Goal: Entertainment & Leisure: Browse casually

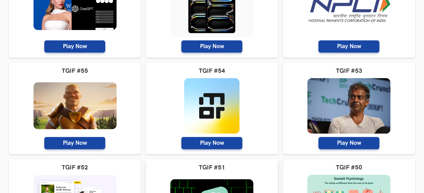
scroll to position [1526, 0]
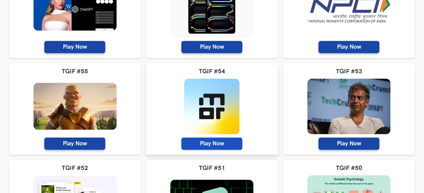
click at [211, 144] on span "Play Now" at bounding box center [211, 143] width 61 height 12
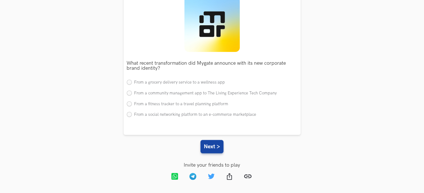
scroll to position [89, 0]
click at [195, 103] on label "From a fitness tracker to a travel planning platform" at bounding box center [178, 104] width 102 height 6
click at [132, 103] on input "From a fitness tracker to a travel planning platform" at bounding box center [129, 103] width 5 height 5
radio input "true"
click at [212, 147] on button "Next >" at bounding box center [212, 146] width 23 height 13
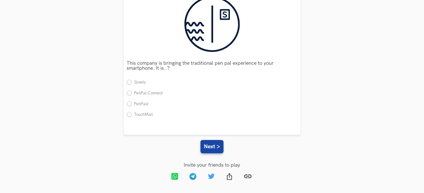
click at [180, 105] on li "PenPalz" at bounding box center [212, 104] width 171 height 6
click at [143, 103] on label "PenPalz" at bounding box center [138, 104] width 22 height 6
click at [132, 103] on input "PenPalz" at bounding box center [129, 103] width 5 height 5
radio input "true"
click at [218, 147] on button "Next >" at bounding box center [212, 146] width 23 height 13
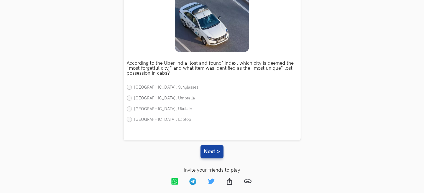
click at [163, 88] on label "Mumbai, Sunglasses" at bounding box center [163, 88] width 72 height 6
click at [132, 88] on input "Mumbai, Sunglasses" at bounding box center [129, 87] width 5 height 5
radio input "true"
click at [211, 153] on button "Next >" at bounding box center [212, 151] width 23 height 13
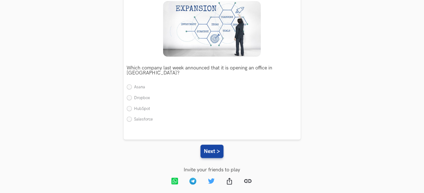
click at [133, 110] on ul "Asana Dropbox HubSpot Salesforce" at bounding box center [212, 105] width 171 height 43
click at [135, 116] on label "Salesforce" at bounding box center [140, 119] width 26 height 6
click at [132, 117] on input "Salesforce" at bounding box center [129, 119] width 5 height 5
radio input "true"
click at [211, 144] on button "Next >" at bounding box center [212, 150] width 23 height 13
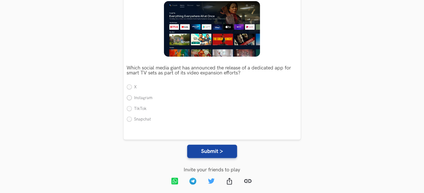
click at [144, 98] on label "Instagram" at bounding box center [140, 98] width 26 height 6
click at [132, 98] on input "Instagram" at bounding box center [129, 97] width 5 height 5
radio input "true"
click at [206, 149] on button "Submit >" at bounding box center [212, 150] width 50 height 13
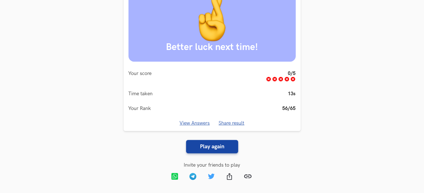
scroll to position [0, 0]
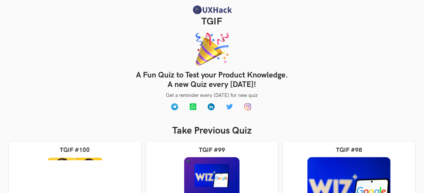
scroll to position [1526, 0]
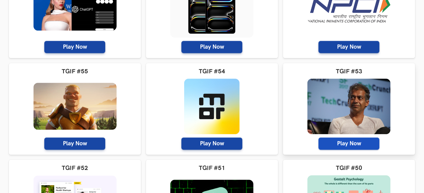
click at [339, 144] on span "Play Now" at bounding box center [349, 143] width 61 height 12
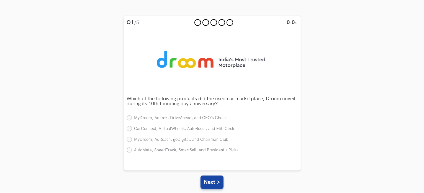
scroll to position [54, 0]
click at [213, 133] on ul "MyDroom, AdTrek, DriveAhead, and CEO's Choice CarConnect, VirtualWheels, AutoBo…" at bounding box center [212, 136] width 171 height 43
click at [220, 127] on label "CarConnect, VirtualWheels, AutoBoost, and EliteCircle" at bounding box center [181, 129] width 109 height 6
click at [132, 127] on input "CarConnect, VirtualWheels, AutoBoost, and EliteCircle" at bounding box center [129, 128] width 5 height 5
radio input "true"
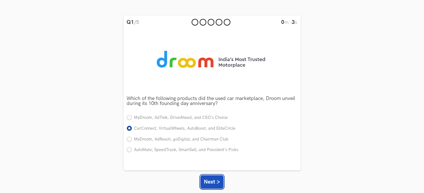
click at [213, 182] on button "Next >" at bounding box center [212, 181] width 23 height 13
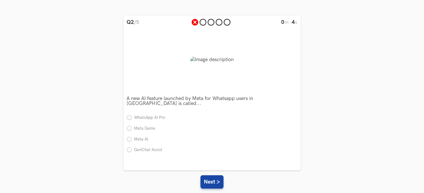
drag, startPoint x: 206, startPoint y: 157, endPoint x: 169, endPoint y: 143, distance: 39.8
click at [169, 143] on div "Q2 /5 0 m : 4 s Which of the following products did the used car marketplace, D…" at bounding box center [212, 93] width 177 height 154
click at [169, 147] on li "GenChat Assist" at bounding box center [212, 150] width 171 height 6
click at [148, 147] on label "GenChat Assist" at bounding box center [145, 150] width 36 height 6
click at [132, 147] on input "GenChat Assist" at bounding box center [129, 149] width 5 height 5
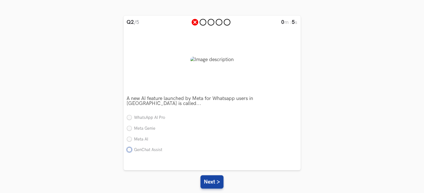
radio input "true"
click at [224, 175] on button "Next >" at bounding box center [212, 181] width 23 height 13
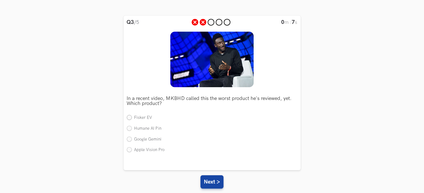
click at [145, 119] on label "Fisker EV" at bounding box center [139, 118] width 25 height 6
click at [132, 119] on input "Fisker EV" at bounding box center [129, 117] width 5 height 5
radio input "true"
click at [214, 177] on button "Next >" at bounding box center [212, 181] width 23 height 13
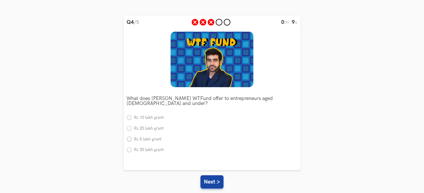
click at [153, 140] on label "Rs 5 lakh grant" at bounding box center [144, 139] width 35 height 6
click at [132, 140] on input "Rs 5 lakh grant" at bounding box center [129, 139] width 5 height 5
radio input "true"
click at [207, 178] on button "Next >" at bounding box center [212, 181] width 23 height 13
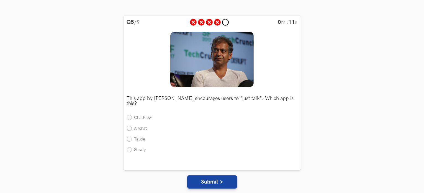
click at [143, 126] on label "Airchat" at bounding box center [137, 129] width 20 height 6
click at [132, 126] on input "Airchat" at bounding box center [129, 128] width 5 height 5
radio input "true"
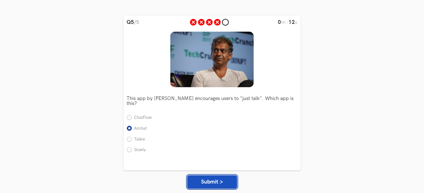
click at [198, 178] on button "Submit >" at bounding box center [212, 181] width 50 height 13
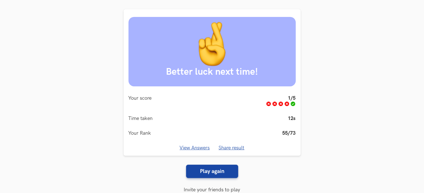
scroll to position [0, 0]
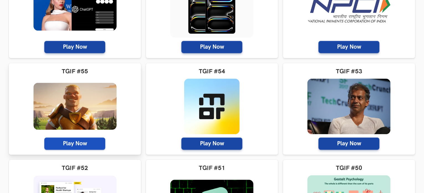
click at [94, 147] on span "Play Now" at bounding box center [74, 143] width 61 height 12
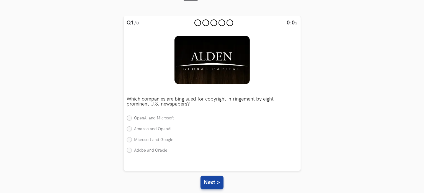
scroll to position [54, 0]
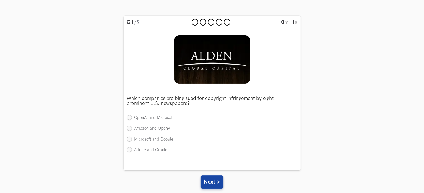
click at [175, 114] on div "Which companies are bing sued for copyright infringement by eight prominent U.S…" at bounding box center [212, 122] width 171 height 71
click at [165, 122] on ul "OpenAI and Microsoft Amazon and OpenAI Microsoft and Google Adobe and Oracle" at bounding box center [212, 136] width 171 height 43
click at [171, 115] on label "OpenAI and Microsoft" at bounding box center [150, 118] width 47 height 6
click at [132, 115] on input "OpenAI and Microsoft" at bounding box center [129, 117] width 5 height 5
radio input "true"
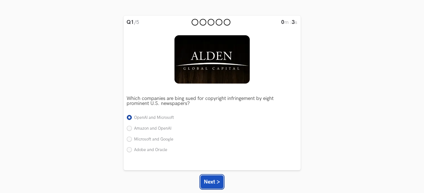
click at [208, 184] on button "Next >" at bounding box center [212, 181] width 23 height 13
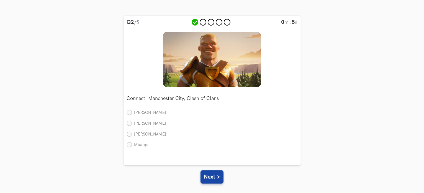
click at [147, 137] on ul "Cristiano Ronaldo Erling Haaland Phil Foden Mbappe" at bounding box center [212, 131] width 171 height 43
click at [149, 136] on label "Phil Foden" at bounding box center [147, 134] width 40 height 6
click at [132, 136] on input "Phil Foden" at bounding box center [129, 134] width 5 height 5
radio input "true"
click at [203, 172] on button "Next >" at bounding box center [212, 176] width 23 height 13
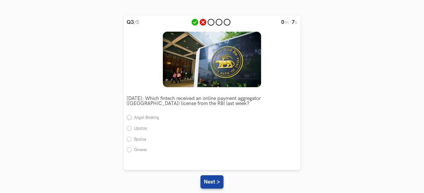
click at [147, 118] on label "Angel Broking" at bounding box center [143, 118] width 33 height 6
click at [132, 118] on input "Angel Broking" at bounding box center [129, 117] width 5 height 5
radio input "true"
click at [207, 177] on button "Next >" at bounding box center [212, 181] width 23 height 13
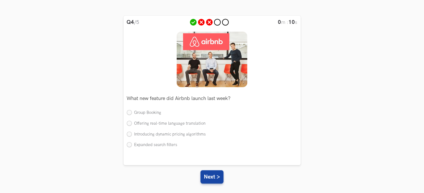
drag, startPoint x: 165, startPoint y: 138, endPoint x: 166, endPoint y: 131, distance: 7.6
click at [166, 131] on ul "Group Booking Offering real-time language translation Introducing dynamic prici…" at bounding box center [212, 131] width 171 height 43
click at [168, 134] on label "Introducing dynamic pricing algorithms" at bounding box center [166, 134] width 79 height 6
click at [132, 134] on input "Introducing dynamic pricing algorithms" at bounding box center [129, 134] width 5 height 5
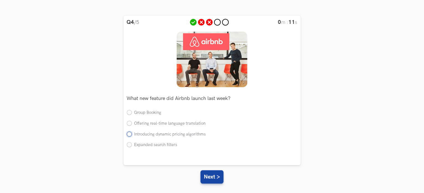
radio input "true"
click at [210, 179] on button "Next >" at bounding box center [212, 176] width 23 height 13
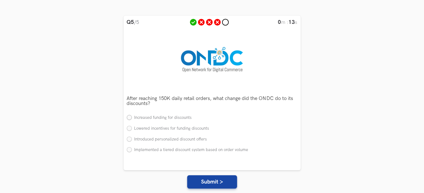
click at [162, 119] on label "Increased funding for discounts" at bounding box center [159, 118] width 65 height 6
click at [132, 119] on input "Increased funding for discounts" at bounding box center [129, 117] width 5 height 5
radio input "true"
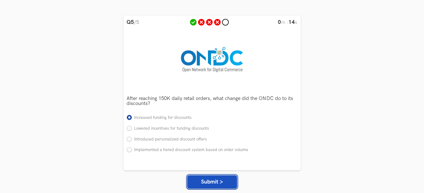
click at [204, 179] on button "Submit >" at bounding box center [212, 181] width 50 height 13
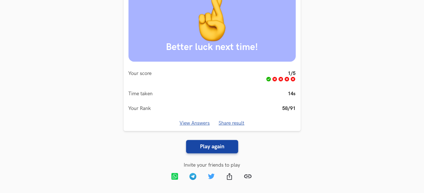
scroll to position [2, 0]
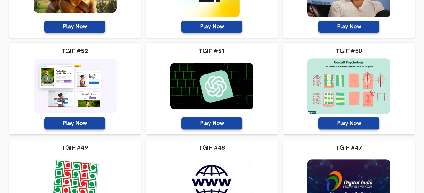
scroll to position [1633, 0]
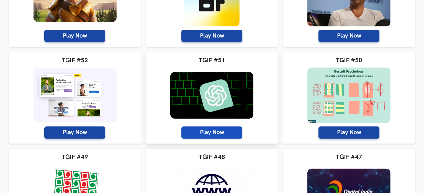
click at [203, 136] on span "Play Now" at bounding box center [211, 132] width 61 height 12
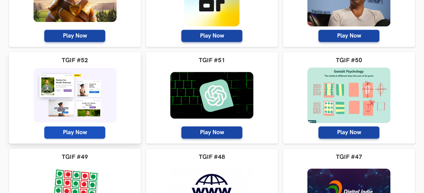
click at [100, 135] on span "Play Now" at bounding box center [74, 132] width 61 height 12
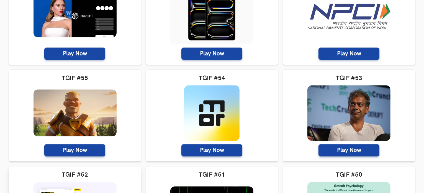
scroll to position [1441, 0]
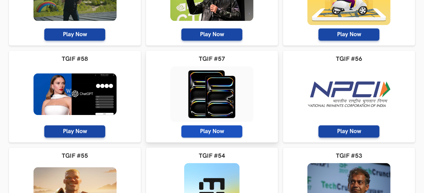
click at [228, 127] on span "Play Now" at bounding box center [211, 131] width 61 height 12
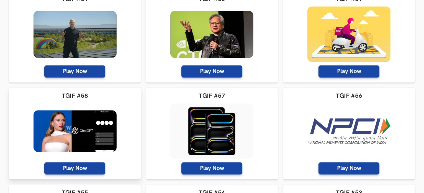
scroll to position [1405, 0]
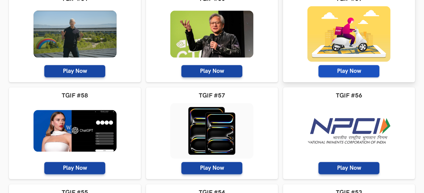
click at [359, 73] on span "Play Now" at bounding box center [349, 71] width 61 height 12
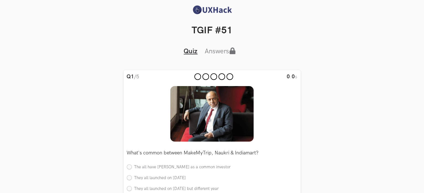
scroll to position [85, 0]
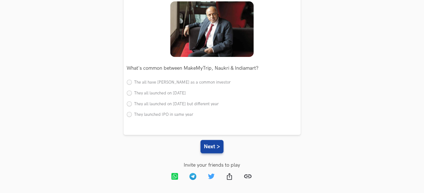
click at [161, 78] on div "What's common between MakeMyTrip, Naukri & Indiamart? Single The all have [PERS…" at bounding box center [212, 90] width 171 height 66
click at [162, 81] on label "The all have [PERSON_NAME] as a common investor" at bounding box center [179, 83] width 104 height 6
click at [132, 81] on input "The all have [PERSON_NAME] as a common investor" at bounding box center [129, 82] width 5 height 5
radio input "true"
click at [211, 144] on button "Next >" at bounding box center [212, 146] width 23 height 13
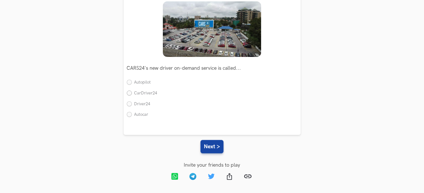
click at [136, 92] on label "CarDriver24" at bounding box center [142, 93] width 30 height 6
click at [132, 92] on input "CarDriver24" at bounding box center [129, 93] width 5 height 5
radio input "true"
click at [206, 145] on button "Next >" at bounding box center [212, 146] width 23 height 13
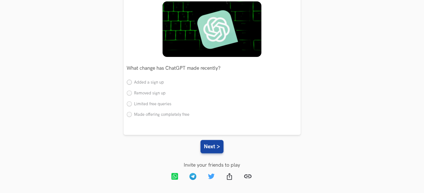
click at [159, 84] on label "Added a sign up" at bounding box center [145, 83] width 37 height 6
click at [132, 84] on input "Added a sign up" at bounding box center [129, 82] width 5 height 5
radio input "true"
click at [209, 142] on button "Next >" at bounding box center [212, 146] width 23 height 13
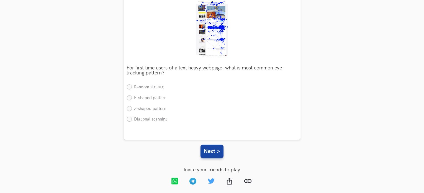
click at [147, 105] on ul "Random zig-zag F-shaped pattern Z-shaped pattern Diagonal scanning" at bounding box center [212, 105] width 171 height 43
click at [150, 110] on label "Z-shaped pattern" at bounding box center [147, 109] width 40 height 6
click at [132, 110] on input "Z-shaped pattern" at bounding box center [129, 108] width 5 height 5
radio input "true"
click at [217, 150] on button "Next >" at bounding box center [212, 150] width 23 height 13
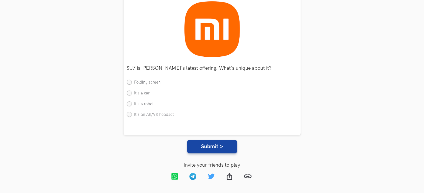
click at [147, 81] on label "Folding screen" at bounding box center [144, 83] width 34 height 6
click at [132, 81] on input "Folding screen" at bounding box center [129, 82] width 5 height 5
radio input "true"
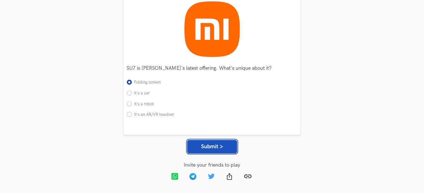
click at [206, 144] on button "Submit >" at bounding box center [212, 146] width 50 height 13
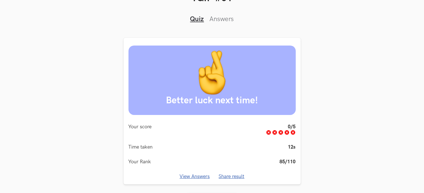
scroll to position [19, 0]
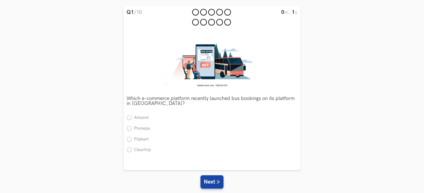
scroll to position [100, 0]
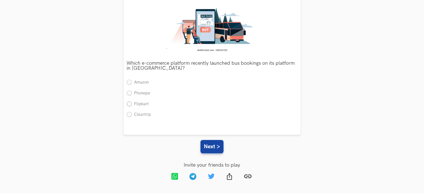
click at [133, 104] on label "Flipkart" at bounding box center [138, 104] width 22 height 6
click at [132, 104] on input "Flipkart" at bounding box center [129, 103] width 5 height 5
radio input "true"
click at [216, 148] on button "Next >" at bounding box center [212, 146] width 23 height 13
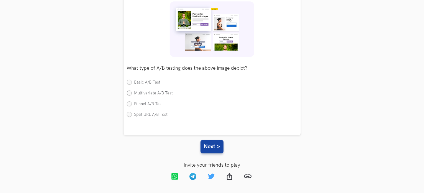
click at [140, 94] on label "Multivariate A/B Test" at bounding box center [150, 93] width 46 height 6
click at [132, 94] on input "Multivariate A/B Test" at bounding box center [129, 93] width 5 height 5
radio input "true"
click at [206, 143] on button "Next >" at bounding box center [212, 146] width 23 height 13
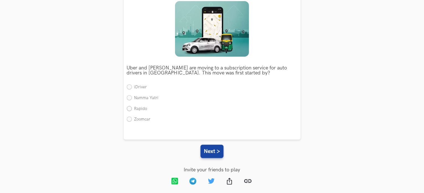
click at [141, 106] on label "Rapido" at bounding box center [137, 109] width 21 height 6
click at [132, 106] on input "Rapido" at bounding box center [129, 108] width 5 height 5
radio input "true"
click at [212, 147] on button "Next >" at bounding box center [212, 150] width 23 height 13
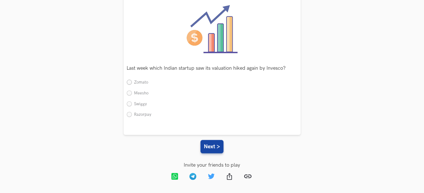
click at [145, 81] on label "Zomato" at bounding box center [138, 83] width 22 height 6
click at [132, 81] on input "Zomato" at bounding box center [129, 82] width 5 height 5
radio input "true"
click at [220, 149] on button "Next >" at bounding box center [212, 146] width 23 height 13
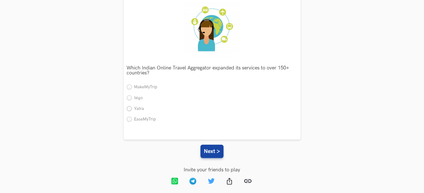
click at [142, 109] on label "Yatra" at bounding box center [135, 109] width 17 height 6
click at [132, 109] on input "Yatra" at bounding box center [129, 108] width 5 height 5
radio input "true"
click at [209, 152] on button "Next >" at bounding box center [212, 150] width 23 height 13
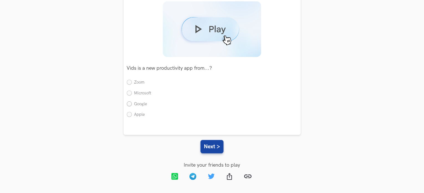
click at [131, 103] on label "Google" at bounding box center [137, 104] width 21 height 6
click at [131, 103] on input "Google" at bounding box center [129, 103] width 5 height 5
radio input "true"
click at [212, 147] on button "Next >" at bounding box center [212, 146] width 23 height 13
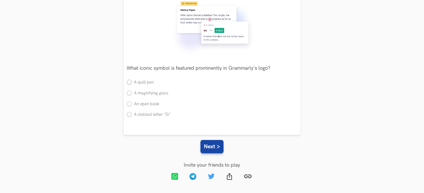
click at [146, 83] on label "A quill pen" at bounding box center [140, 83] width 27 height 6
click at [132, 83] on input "A quill pen" at bounding box center [129, 82] width 5 height 5
radio input "true"
click at [210, 146] on button "Next >" at bounding box center [212, 146] width 23 height 13
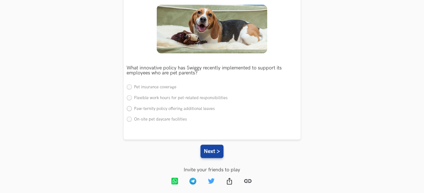
click at [142, 111] on label "Paw-ternity policy offering additional leaves" at bounding box center [171, 109] width 88 height 6
click at [132, 111] on input "Paw-ternity policy offering additional leaves" at bounding box center [129, 108] width 5 height 5
radio input "true"
drag, startPoint x: 214, startPoint y: 158, endPoint x: 217, endPoint y: 153, distance: 6.2
click at [217, 153] on div "Q8 /10 0 m : 18 s Which e-commerce platform recently launched bus bookings on i…" at bounding box center [212, 82] width 406 height 215
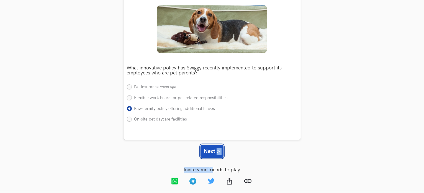
click at [217, 153] on button "Next >" at bounding box center [212, 150] width 23 height 13
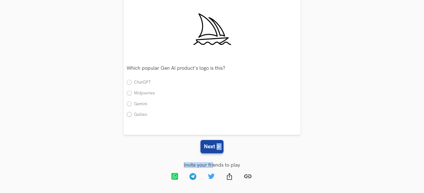
click at [135, 115] on label "Galileo" at bounding box center [137, 115] width 21 height 6
click at [132, 115] on input "Galileo" at bounding box center [129, 114] width 5 height 5
radio input "true"
click at [210, 144] on button "Next >" at bounding box center [212, 146] width 23 height 13
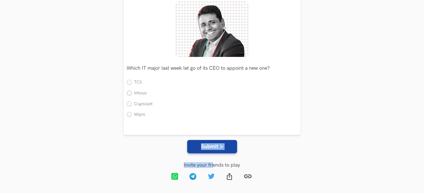
click at [140, 94] on label "Infosys" at bounding box center [137, 93] width 20 height 6
click at [132, 94] on input "Infosys" at bounding box center [129, 93] width 5 height 5
radio input "true"
click at [223, 147] on button "Submit >" at bounding box center [212, 146] width 50 height 13
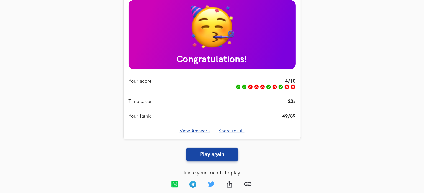
scroll to position [80, 0]
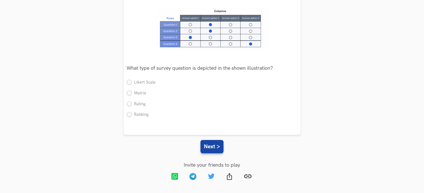
scroll to position [85, 0]
drag, startPoint x: 139, startPoint y: 97, endPoint x: 148, endPoint y: 89, distance: 11.4
click at [148, 89] on ul "Likert Scale Matrix Rating Ranking" at bounding box center [212, 101] width 171 height 43
drag, startPoint x: 148, startPoint y: 89, endPoint x: 139, endPoint y: 95, distance: 10.7
click at [139, 95] on ul "Likert Scale Matrix Rating Ranking" at bounding box center [212, 101] width 171 height 43
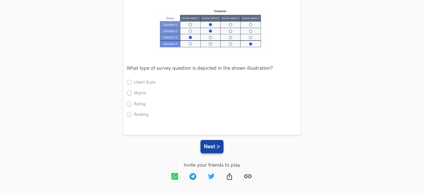
click at [139, 95] on label "Matrix" at bounding box center [136, 93] width 19 height 6
click at [132, 95] on input "Matrix" at bounding box center [129, 93] width 5 height 5
radio input "true"
click at [210, 146] on button "Next >" at bounding box center [212, 146] width 23 height 13
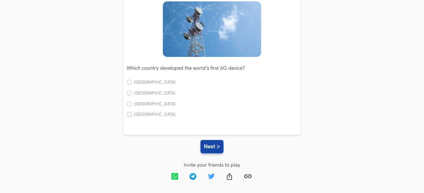
click at [142, 117] on label "Singapore" at bounding box center [151, 115] width 49 height 6
click at [132, 117] on input "Singapore" at bounding box center [129, 114] width 5 height 5
radio input "true"
click at [215, 152] on button "Next >" at bounding box center [212, 146] width 23 height 13
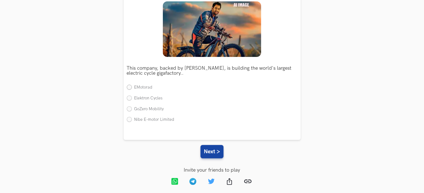
click at [146, 89] on label "EMotorad" at bounding box center [140, 88] width 26 height 6
click at [132, 89] on input "EMotorad" at bounding box center [129, 87] width 5 height 5
radio input "true"
click at [212, 153] on button "Next >" at bounding box center [212, 151] width 23 height 13
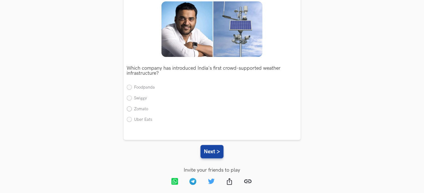
click at [147, 106] on label "Zomato" at bounding box center [138, 109] width 22 height 6
click at [132, 106] on input "Zomato" at bounding box center [129, 108] width 5 height 5
radio input "true"
click at [219, 147] on button "Next >" at bounding box center [212, 151] width 23 height 13
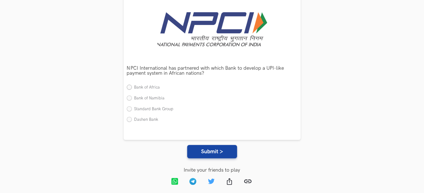
click at [150, 86] on label "Bank of Africa" at bounding box center [143, 88] width 33 height 6
click at [132, 86] on input "Bank of Africa" at bounding box center [129, 87] width 5 height 5
radio input "true"
click at [208, 154] on button "Submit >" at bounding box center [212, 151] width 50 height 13
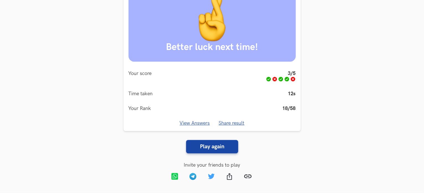
scroll to position [0, 0]
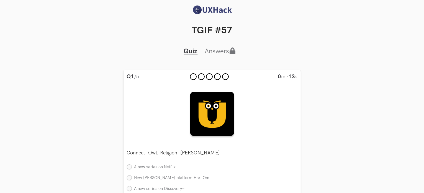
scroll to position [85, 0]
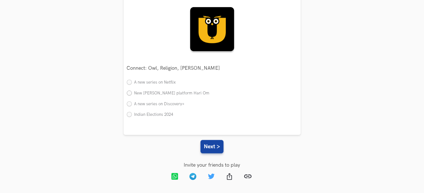
click at [176, 92] on label "New [PERSON_NAME] platform Hari Om" at bounding box center [168, 93] width 83 height 6
click at [132, 92] on input "New [PERSON_NAME] platform Hari Om" at bounding box center [129, 93] width 5 height 5
radio input "true"
click at [209, 144] on button "Next >" at bounding box center [212, 146] width 23 height 13
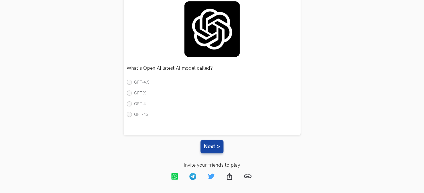
drag, startPoint x: 139, startPoint y: 99, endPoint x: 145, endPoint y: 79, distance: 21.2
click at [145, 79] on div "What's Open AI latest AI model called? Single GPT-4.5 GPT-X GPT-4 GPT-4o" at bounding box center [212, 90] width 171 height 66
click at [145, 80] on label "GPT-4.5" at bounding box center [138, 83] width 23 height 6
click at [132, 80] on input "GPT-4.5" at bounding box center [129, 82] width 5 height 5
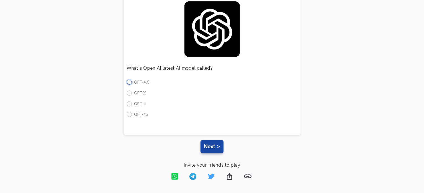
radio input "true"
click at [144, 115] on label "GPT-4o" at bounding box center [137, 115] width 21 height 6
click at [132, 115] on input "GPT-4o" at bounding box center [129, 114] width 5 height 5
radio input "true"
click at [219, 147] on button "Next >" at bounding box center [212, 146] width 23 height 13
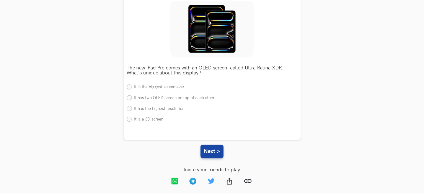
click at [137, 96] on label "It has two OLED screen on top of each other" at bounding box center [171, 98] width 88 height 6
click at [132, 96] on input "It has two OLED screen on top of each other" at bounding box center [129, 97] width 5 height 5
radio input "true"
click at [208, 157] on button "Next >" at bounding box center [212, 150] width 23 height 13
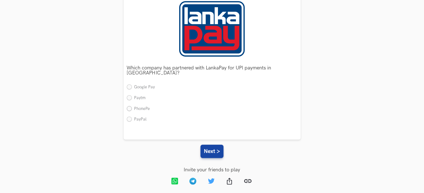
click at [136, 106] on label "PhonePe" at bounding box center [138, 109] width 23 height 6
click at [132, 106] on input "PhonePe" at bounding box center [129, 108] width 5 height 5
radio input "true"
click at [217, 144] on button "Next >" at bounding box center [212, 150] width 23 height 13
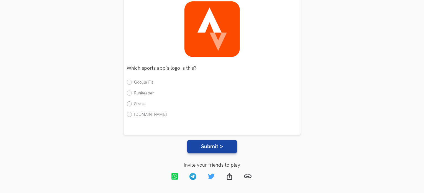
click at [143, 103] on label "Strava" at bounding box center [136, 104] width 19 height 6
click at [132, 103] on input "Strava" at bounding box center [129, 103] width 5 height 5
radio input "true"
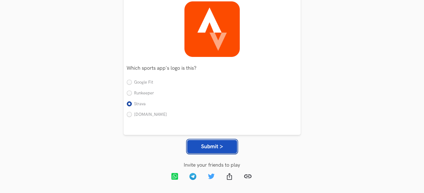
click at [204, 141] on button "Submit >" at bounding box center [212, 146] width 50 height 13
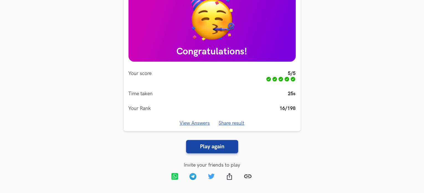
scroll to position [86, 0]
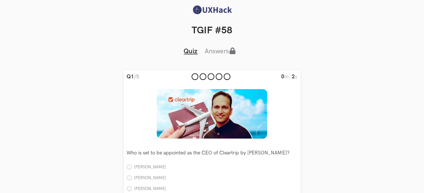
scroll to position [85, 0]
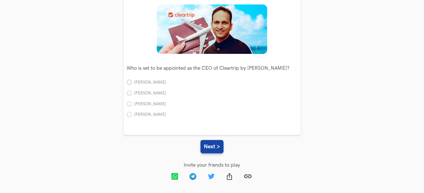
click at [148, 83] on label "Binny Bansal" at bounding box center [147, 83] width 40 height 6
click at [132, 83] on input "Binny Bansal" at bounding box center [129, 82] width 5 height 5
radio input "true"
click at [217, 148] on button "Next >" at bounding box center [212, 146] width 23 height 13
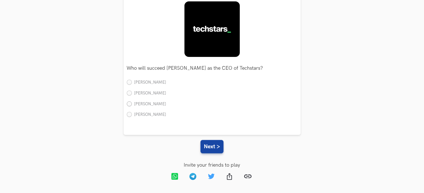
click at [156, 103] on label "Alexis Ohanian" at bounding box center [147, 104] width 40 height 6
click at [132, 103] on input "Alexis Ohanian" at bounding box center [129, 103] width 5 height 5
radio input "true"
click at [210, 140] on button "Next >" at bounding box center [212, 146] width 23 height 13
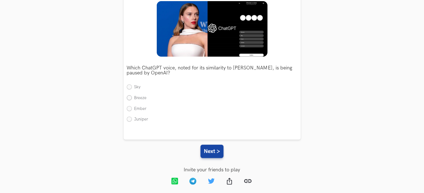
click at [145, 98] on label "Breeze" at bounding box center [137, 98] width 20 height 6
click at [132, 98] on input "Breeze" at bounding box center [129, 97] width 5 height 5
radio input "true"
click at [204, 148] on button "Next >" at bounding box center [212, 150] width 23 height 13
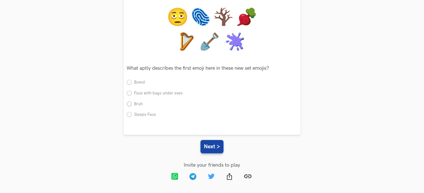
click at [131, 103] on label "Bruh" at bounding box center [135, 104] width 16 height 6
click at [131, 103] on input "Bruh" at bounding box center [129, 103] width 5 height 5
radio input "true"
click at [214, 143] on button "Next >" at bounding box center [212, 146] width 23 height 13
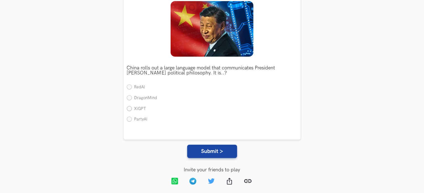
click at [143, 110] on label "XiGPT" at bounding box center [136, 109] width 19 height 6
click at [132, 110] on input "XiGPT" at bounding box center [129, 108] width 5 height 5
radio input "true"
drag, startPoint x: 203, startPoint y: 158, endPoint x: 212, endPoint y: 150, distance: 11.8
click at [212, 150] on div "Q5 /5 0 m : 12 s Who is set to be appointed as the CEO of Cleartrip by Flipkart…" at bounding box center [212, 87] width 406 height 205
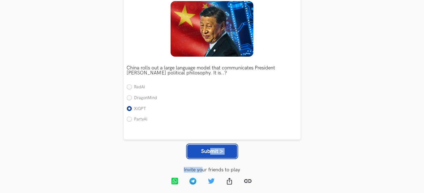
click at [212, 150] on button "Submit >" at bounding box center [212, 150] width 50 height 13
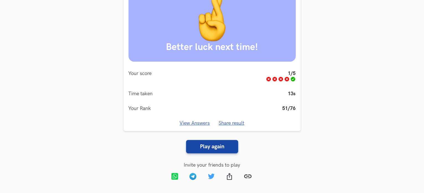
scroll to position [18, 0]
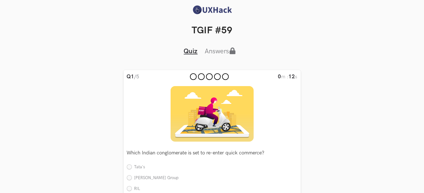
scroll to position [85, 0]
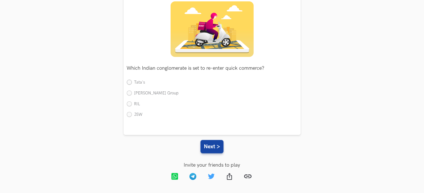
click at [139, 81] on label "Tata's" at bounding box center [136, 83] width 19 height 6
click at [132, 81] on input "Tata's" at bounding box center [129, 82] width 5 height 5
radio input "true"
click at [209, 147] on button "Next >" at bounding box center [212, 146] width 23 height 13
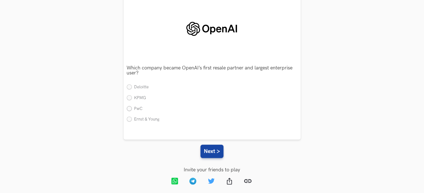
click at [142, 107] on label "PwC" at bounding box center [135, 109] width 16 height 6
click at [132, 107] on input "PwC" at bounding box center [129, 108] width 5 height 5
radio input "true"
click at [219, 147] on button "Next >" at bounding box center [212, 150] width 23 height 13
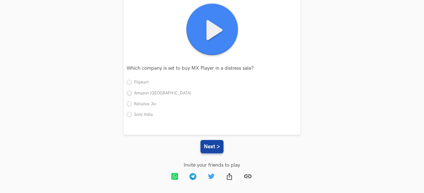
click at [153, 91] on label "Amazon [GEOGRAPHIC_DATA]" at bounding box center [159, 93] width 65 height 6
click at [132, 91] on input "Amazon [GEOGRAPHIC_DATA]" at bounding box center [129, 93] width 5 height 5
radio input "true"
click at [204, 146] on button "Next >" at bounding box center [212, 146] width 23 height 13
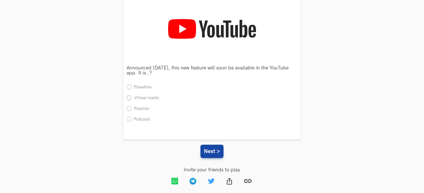
click at [133, 99] on label "Virtual reality" at bounding box center [143, 98] width 32 height 6
click at [132, 99] on input "Virtual reality" at bounding box center [129, 97] width 5 height 5
radio input "true"
click at [204, 148] on button "Next >" at bounding box center [212, 150] width 23 height 13
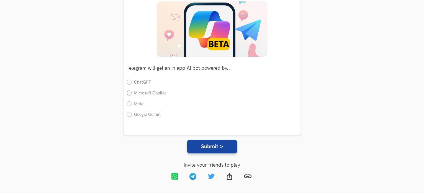
click at [152, 90] on label "Microsoft Copilot" at bounding box center [146, 93] width 39 height 6
click at [132, 91] on input "Microsoft Copilot" at bounding box center [129, 93] width 5 height 5
radio input "true"
click at [146, 114] on label "Google Gemini" at bounding box center [144, 115] width 35 height 6
click at [132, 114] on input "Google Gemini" at bounding box center [129, 114] width 5 height 5
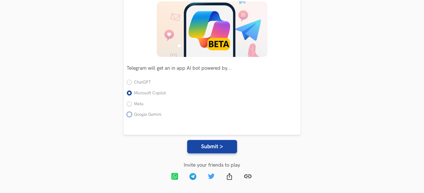
radio input "true"
click at [163, 93] on label "Microsoft Copilot" at bounding box center [146, 93] width 39 height 6
click at [132, 93] on input "Microsoft Copilot" at bounding box center [129, 93] width 5 height 5
radio input "true"
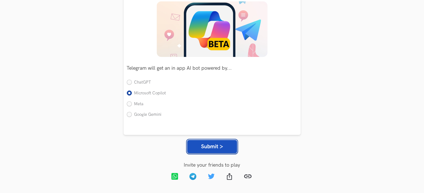
click at [206, 145] on button "Submit >" at bounding box center [212, 146] width 50 height 13
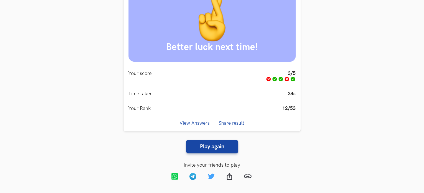
scroll to position [5, 0]
